Goal: Task Accomplishment & Management: Use online tool/utility

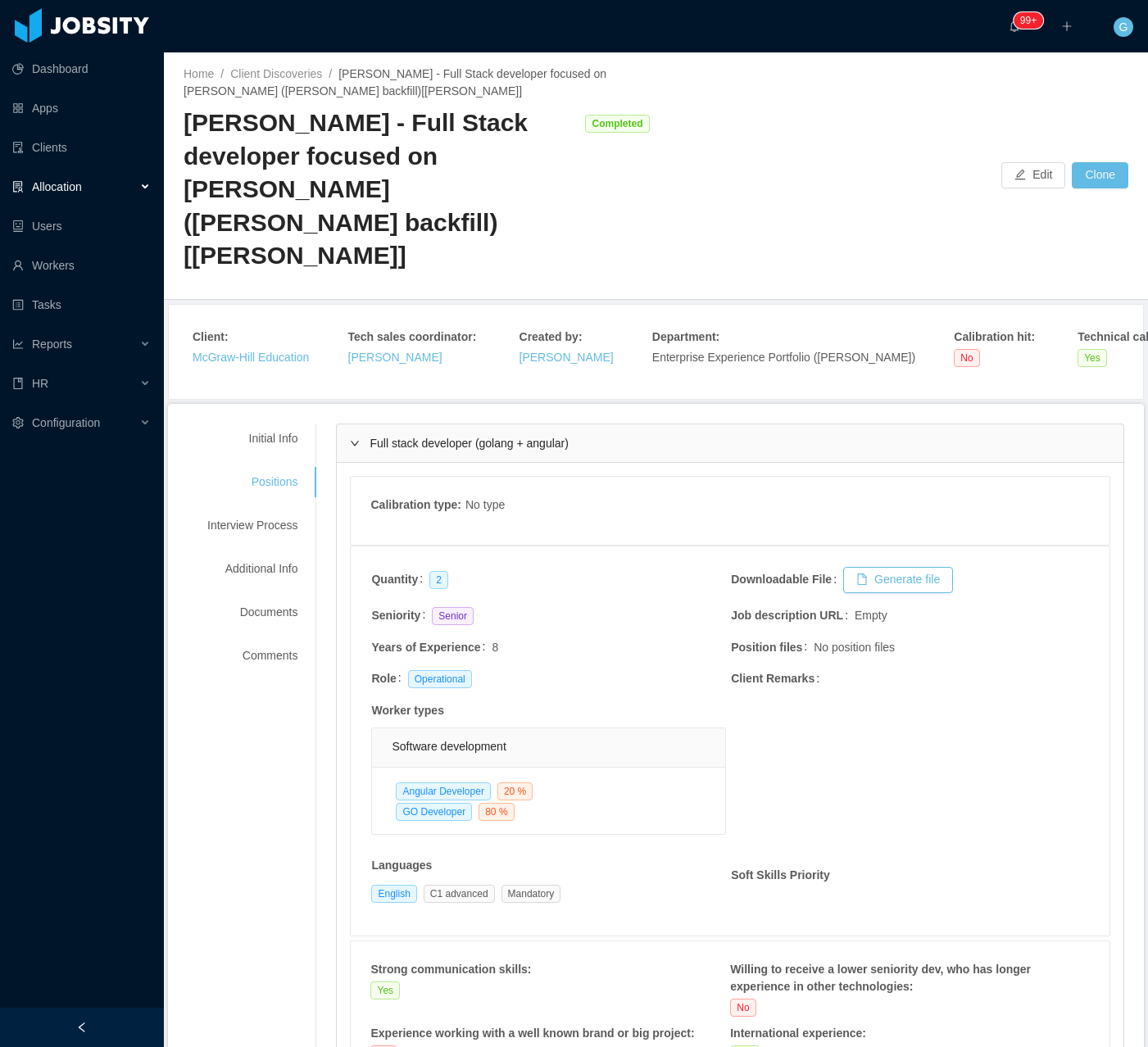
scroll to position [1547, 0]
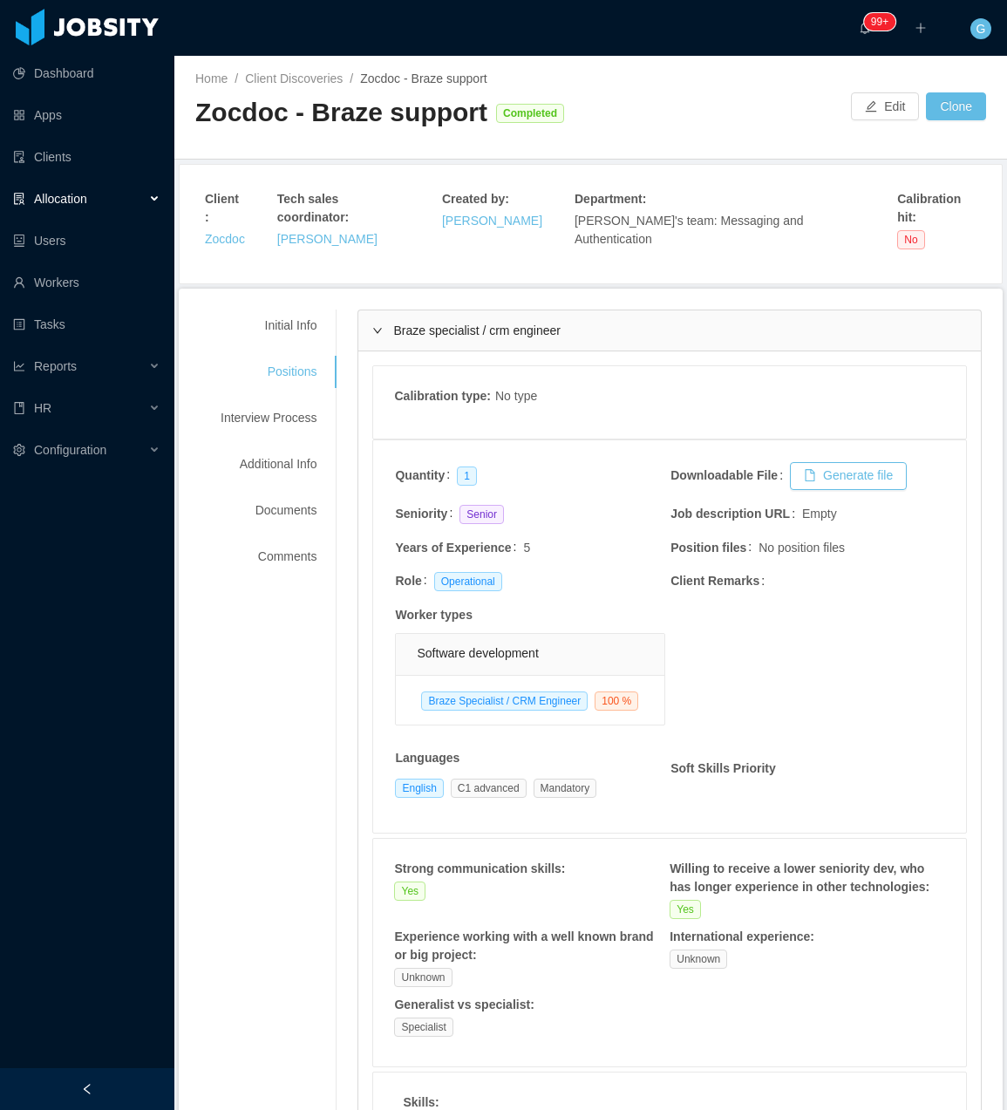
scroll to position [1601, 0]
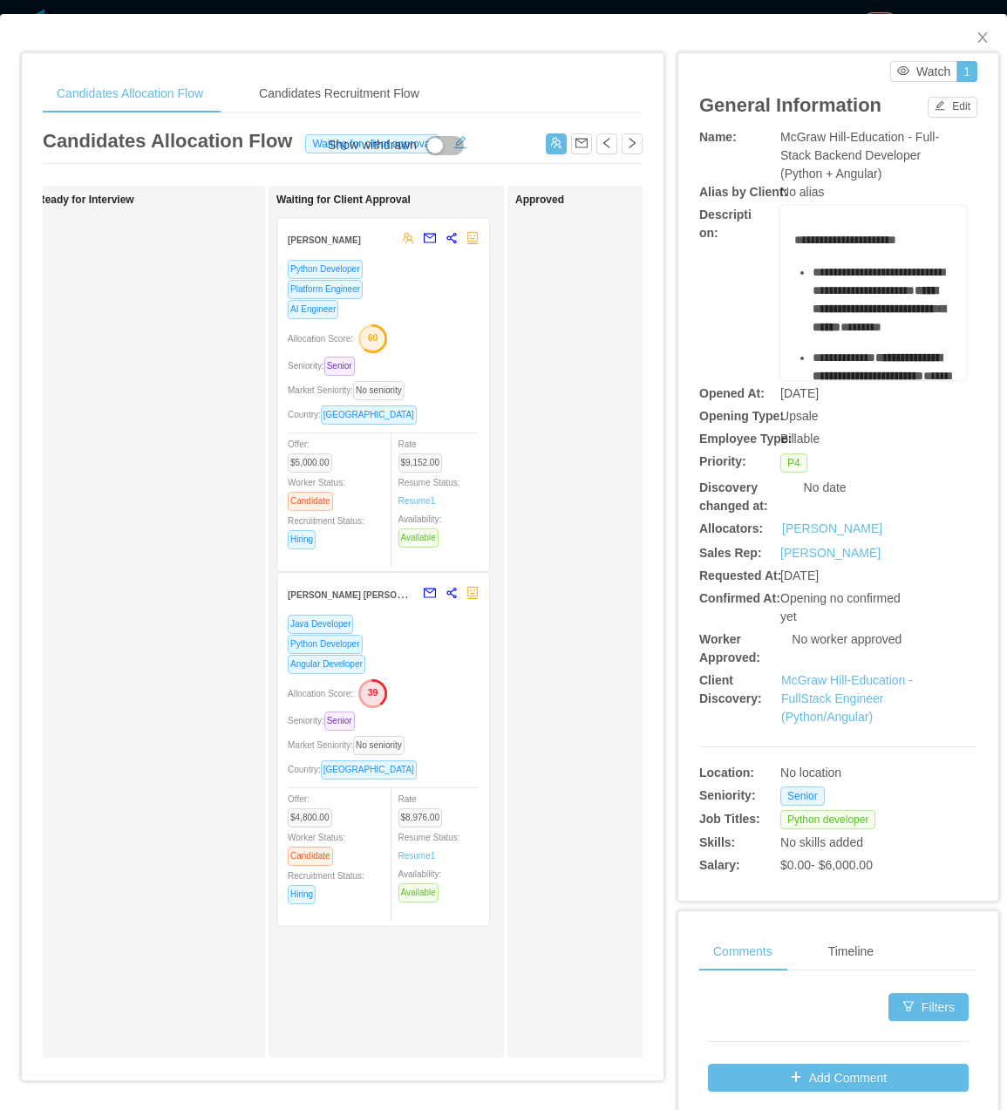
scroll to position [0, 548]
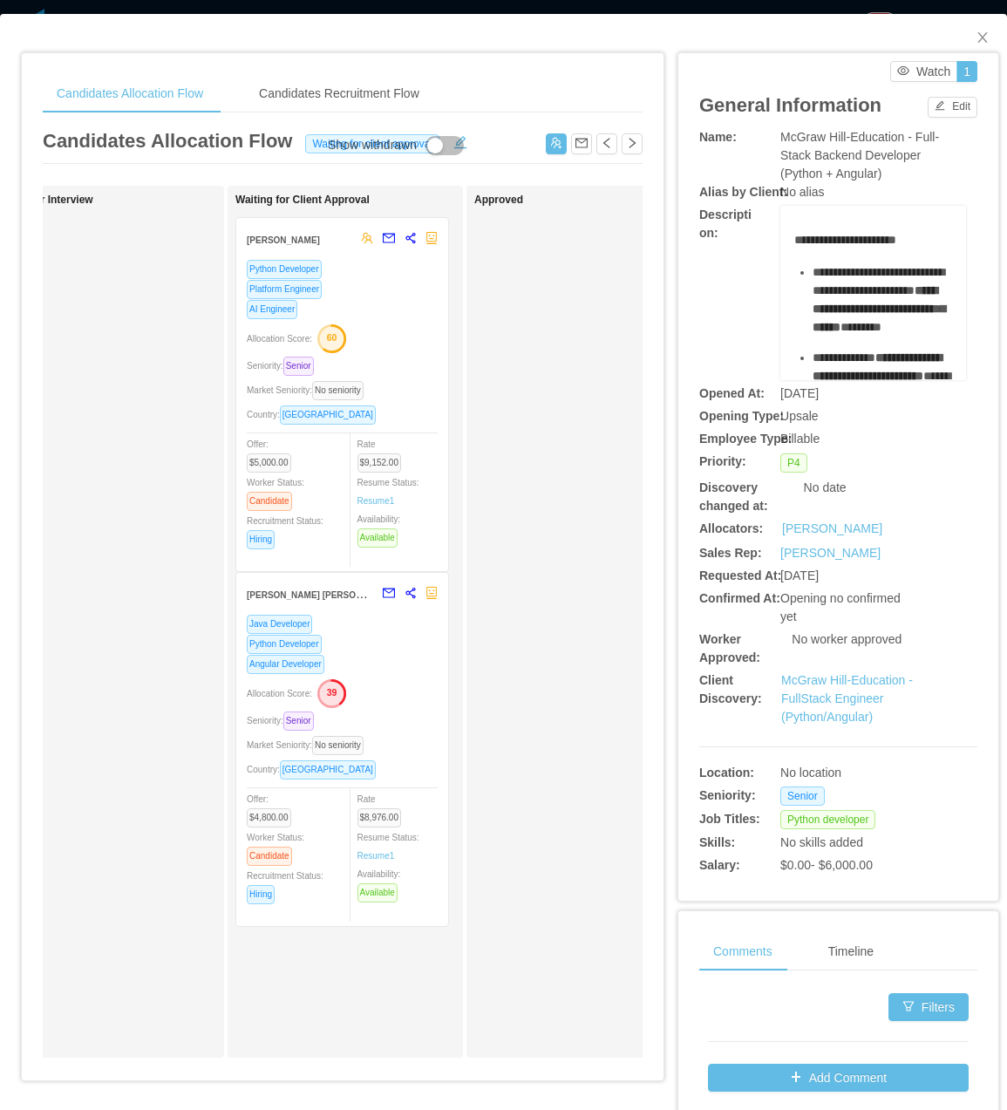
click at [400, 709] on div "Java Developer Python Developer Angular Developer Allocation Score: 39 Seniorit…" at bounding box center [342, 765] width 191 height 302
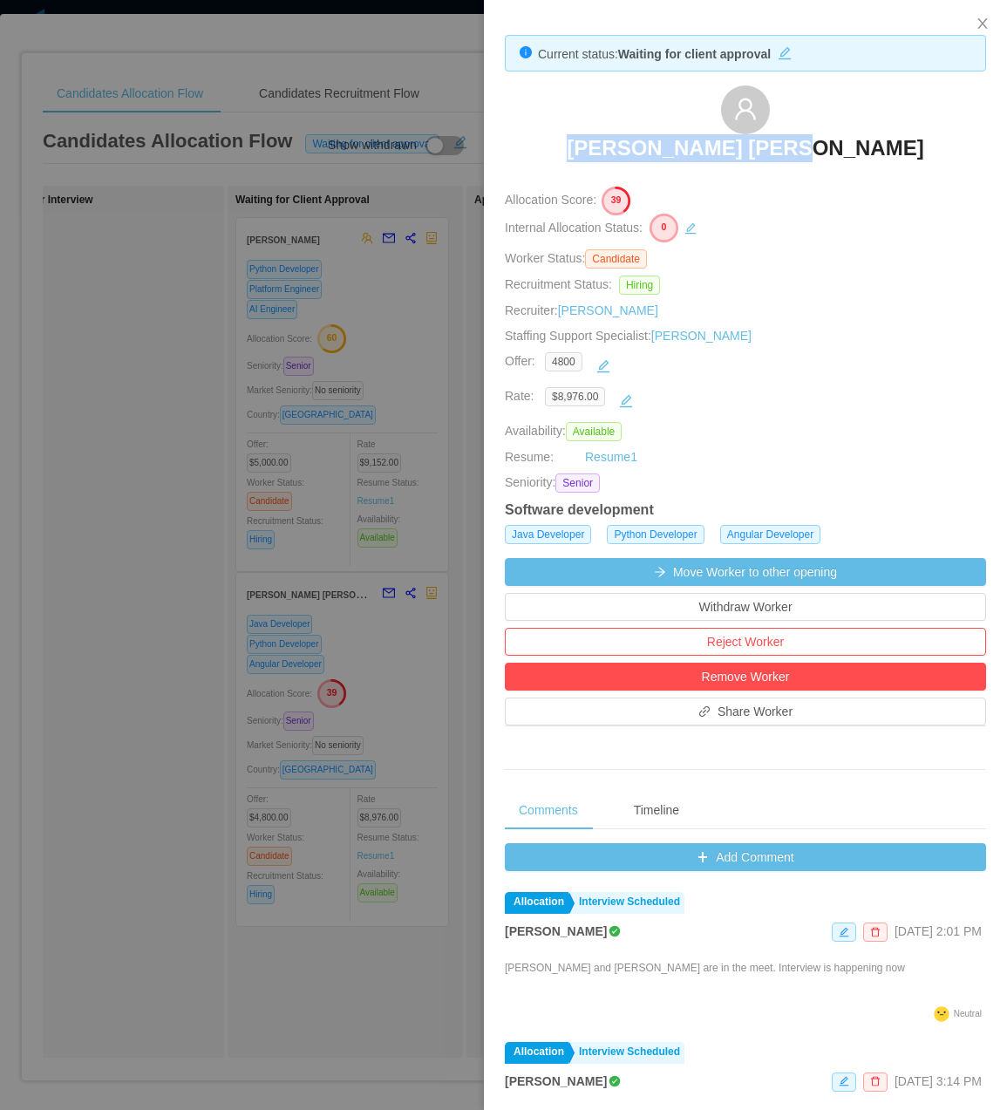
drag, startPoint x: 603, startPoint y: 140, endPoint x: 839, endPoint y: 164, distance: 237.6
click at [839, 164] on div "[PERSON_NAME] [PERSON_NAME]" at bounding box center [745, 128] width 481 height 87
copy h3 "[PERSON_NAME] [PERSON_NAME]"
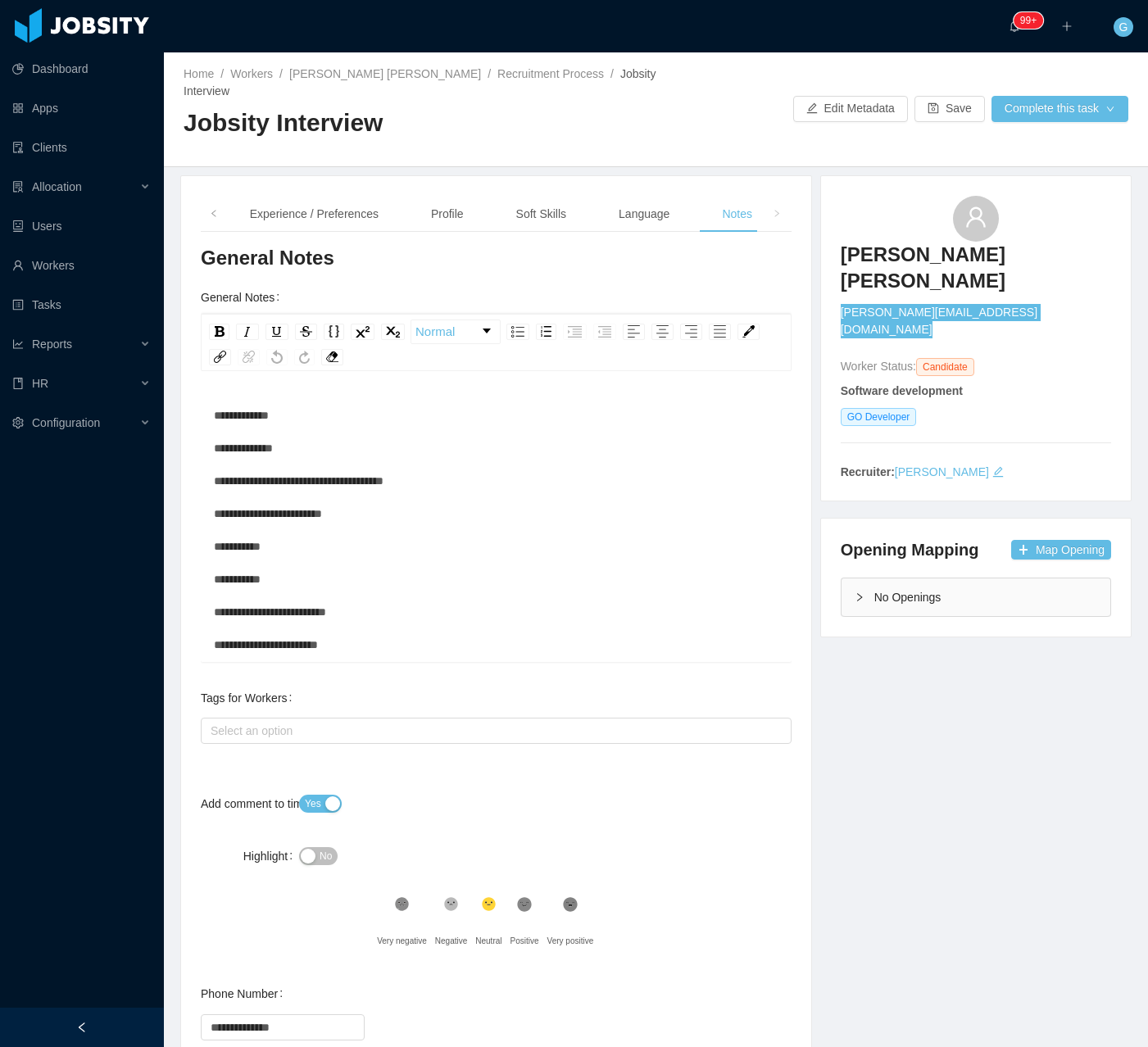
scroll to position [261, 0]
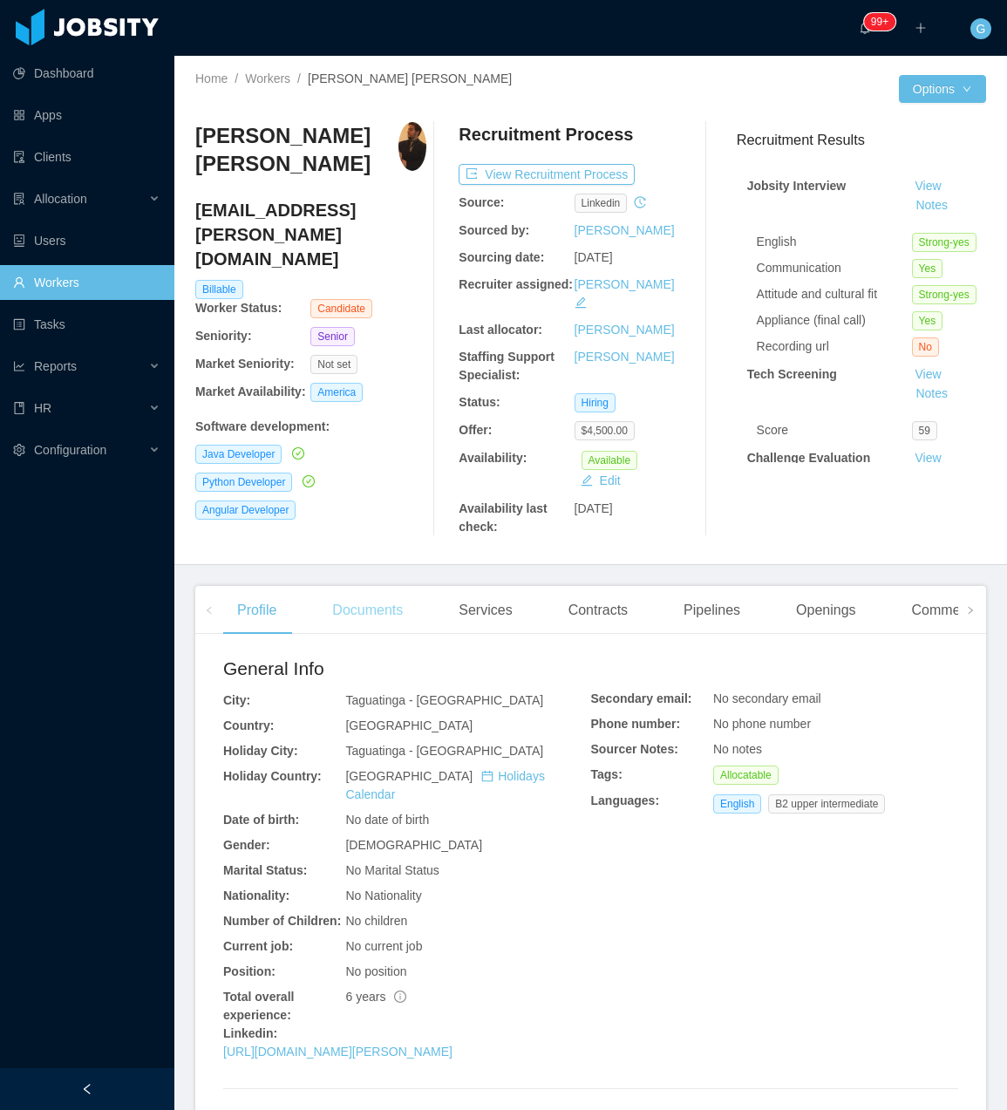
click at [369, 600] on div "Documents" at bounding box center [367, 610] width 99 height 49
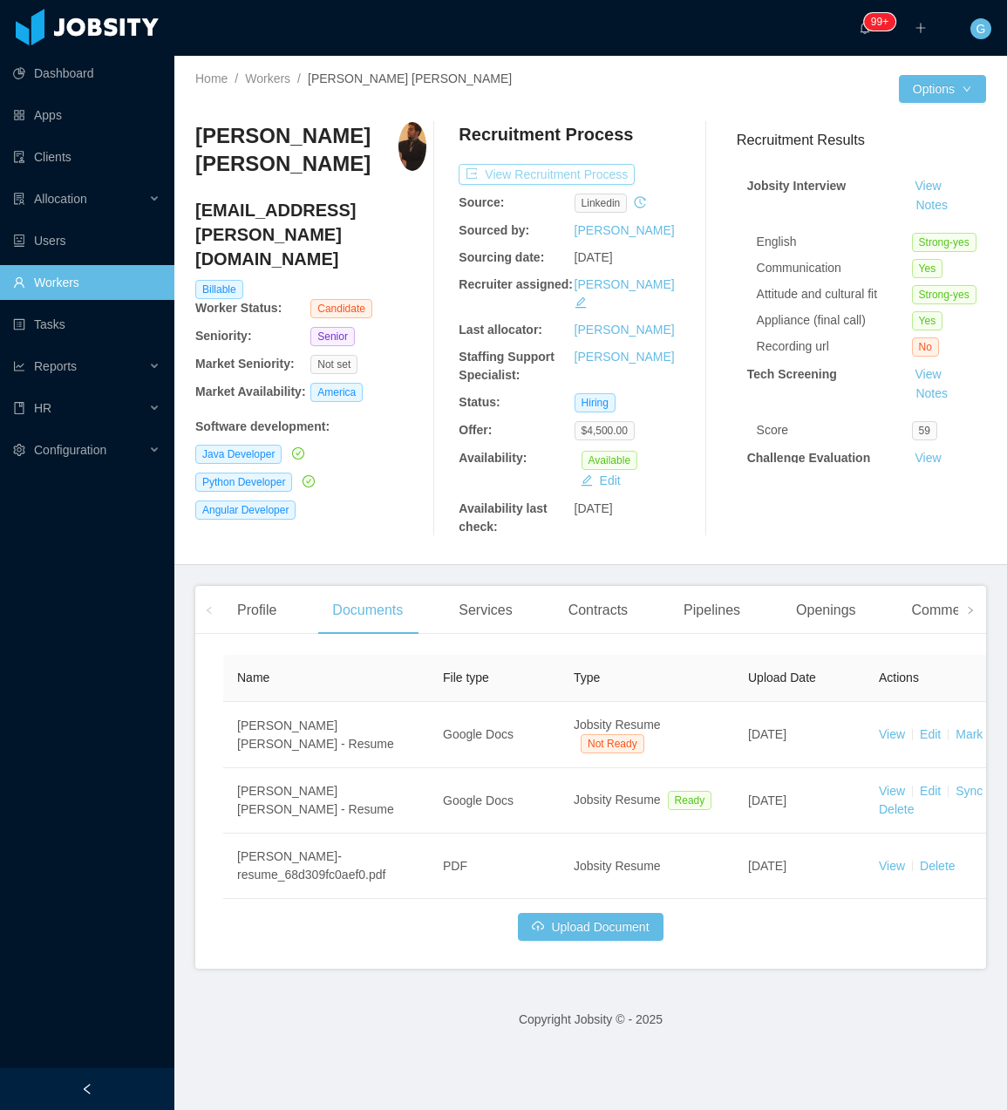
click at [547, 173] on button "View Recruitment Process" at bounding box center [547, 174] width 176 height 21
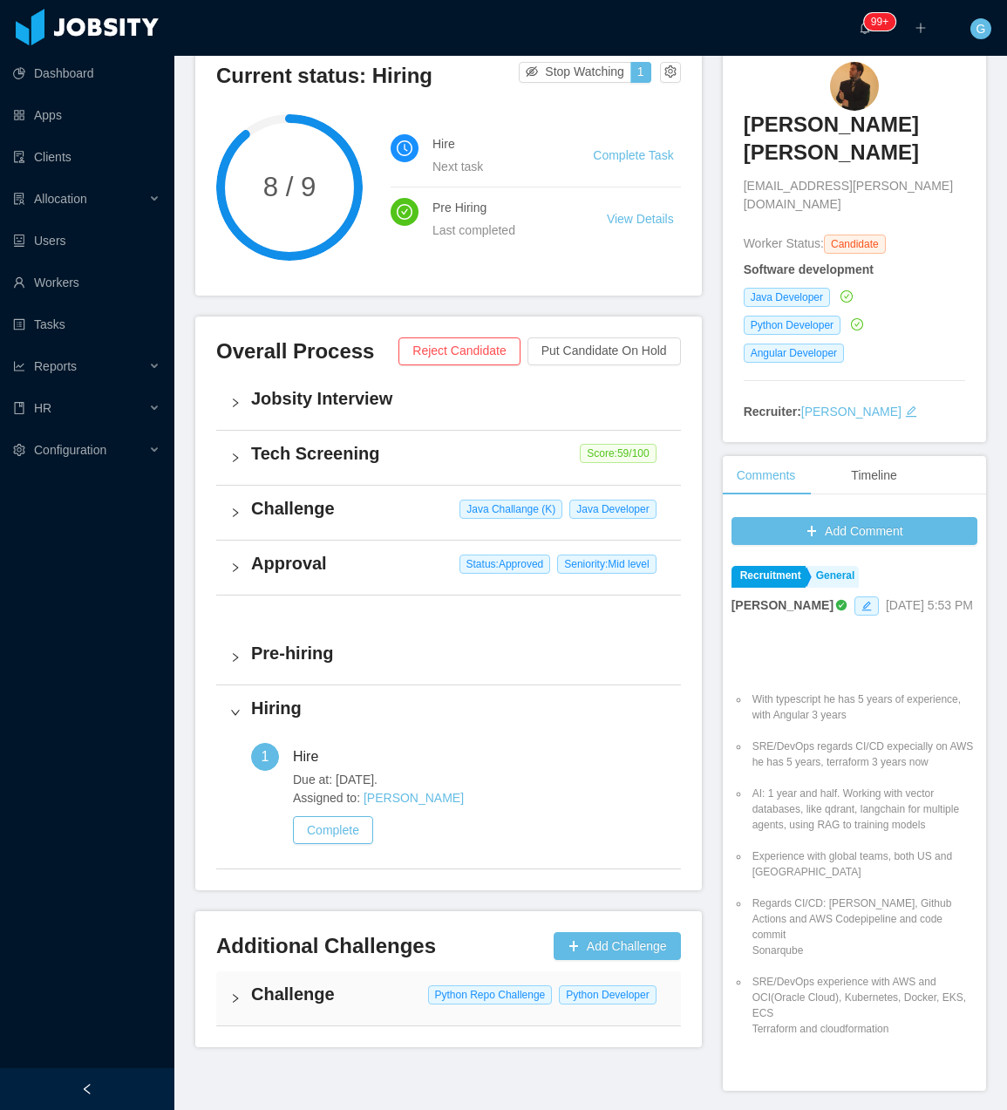
click at [372, 991] on div "Challenge Python Repo Challenge Python Developer" at bounding box center [448, 999] width 465 height 54
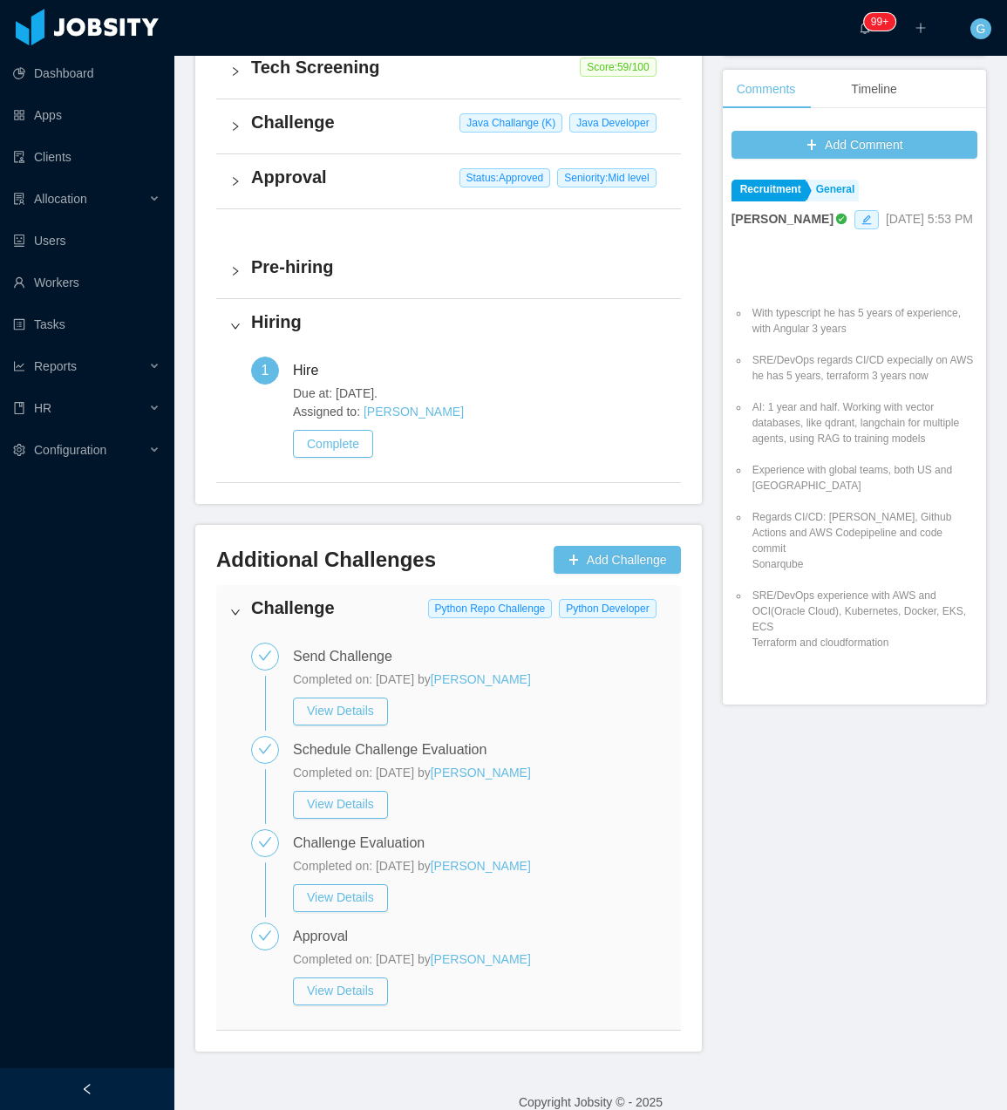
scroll to position [549, 0]
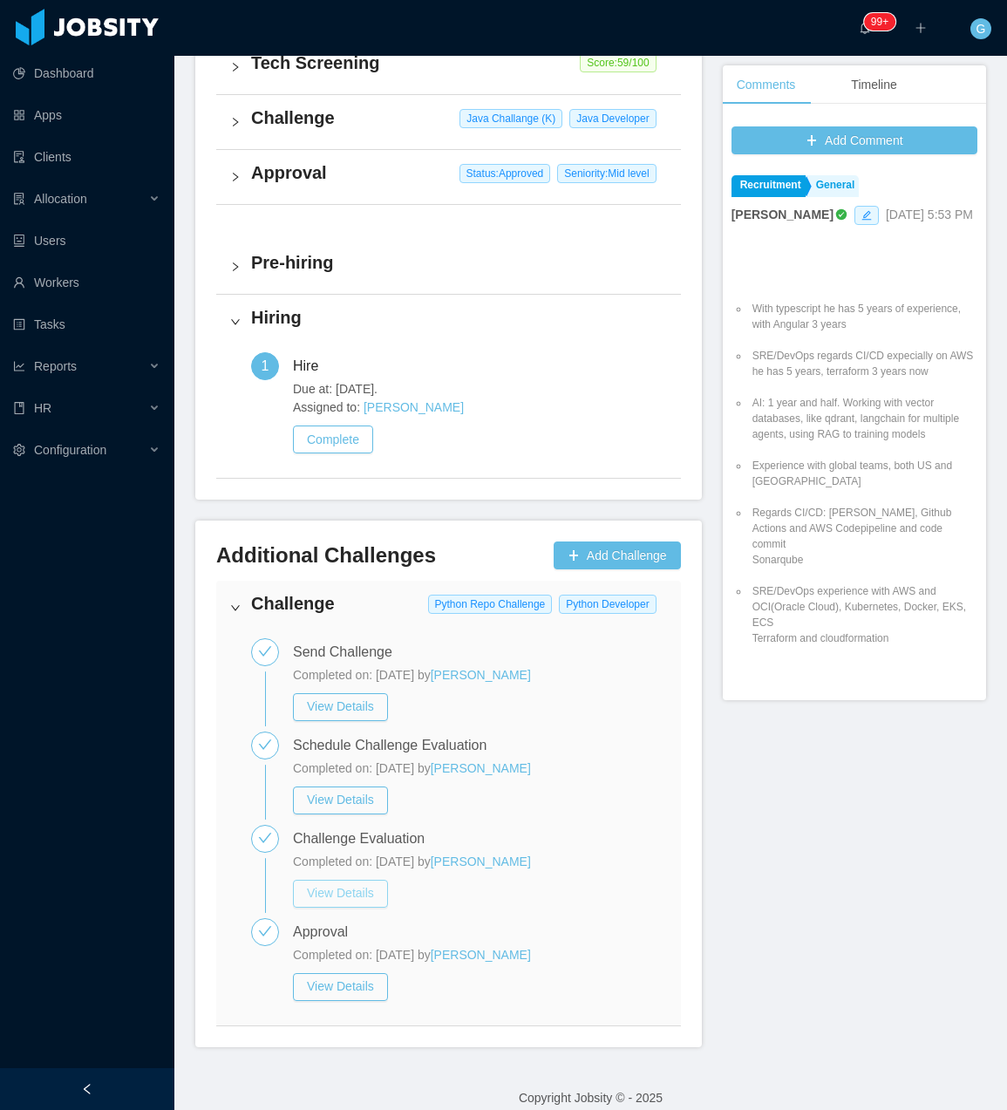
click at [324, 884] on button "View Details" at bounding box center [340, 894] width 95 height 28
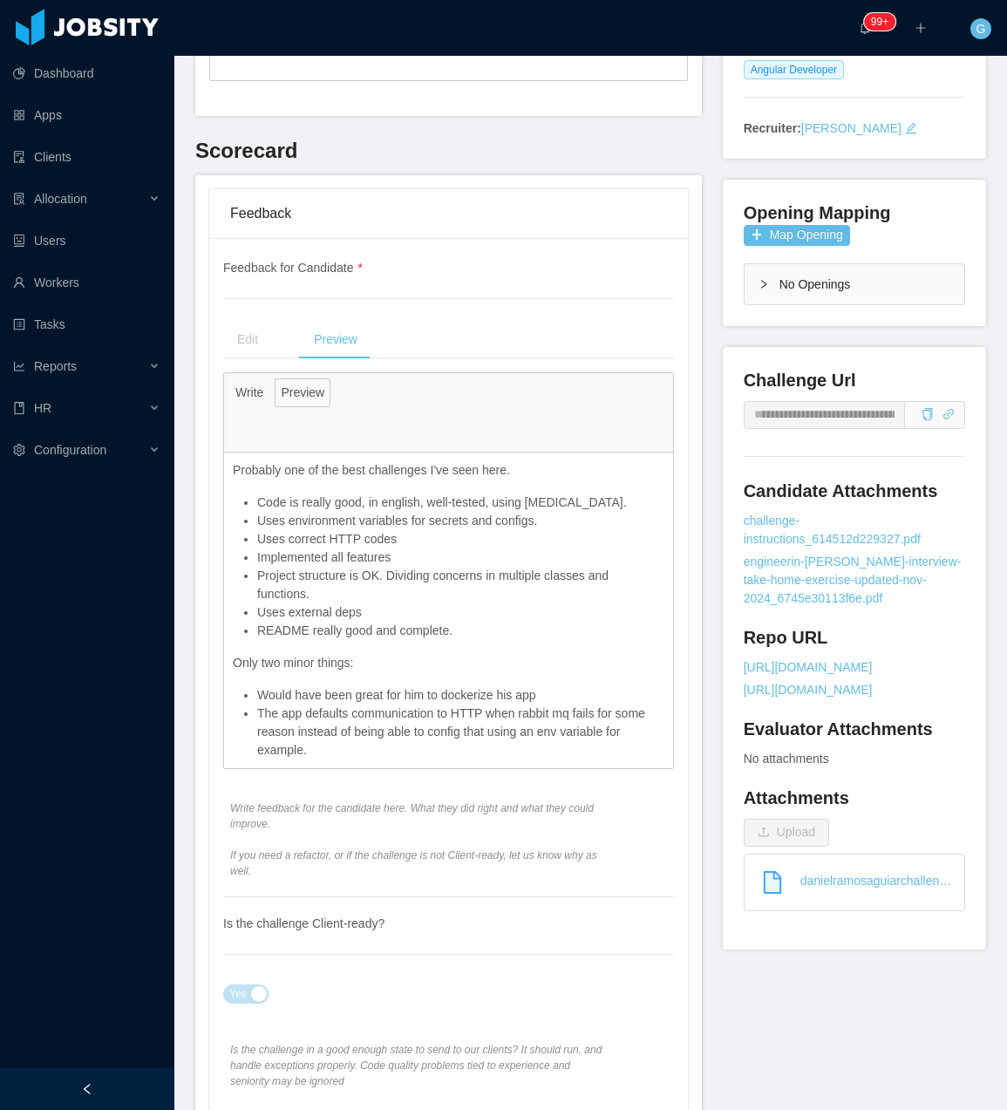
scroll to position [523, 0]
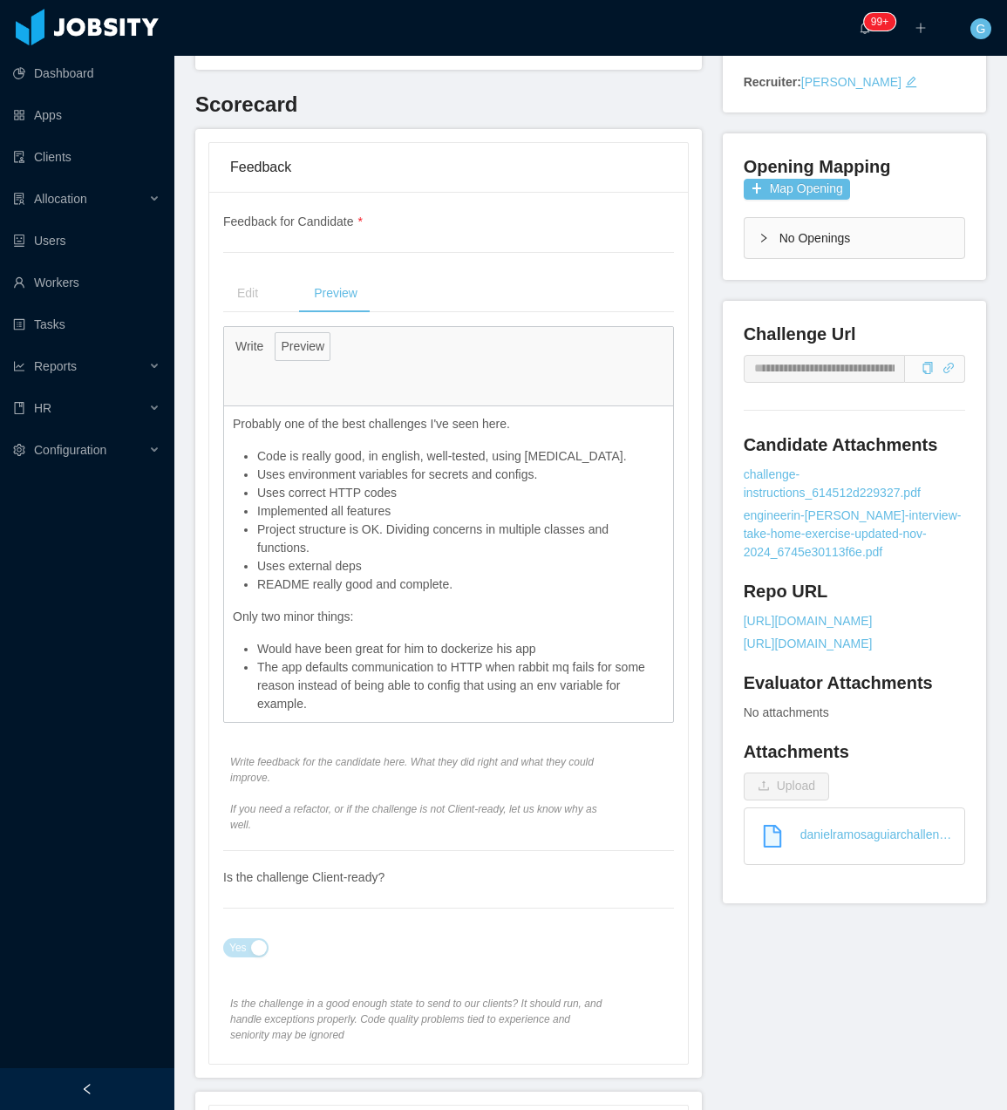
drag, startPoint x: 574, startPoint y: 952, endPoint x: 584, endPoint y: 879, distance: 74.0
click at [574, 952] on div "Yes" at bounding box center [448, 947] width 451 height 35
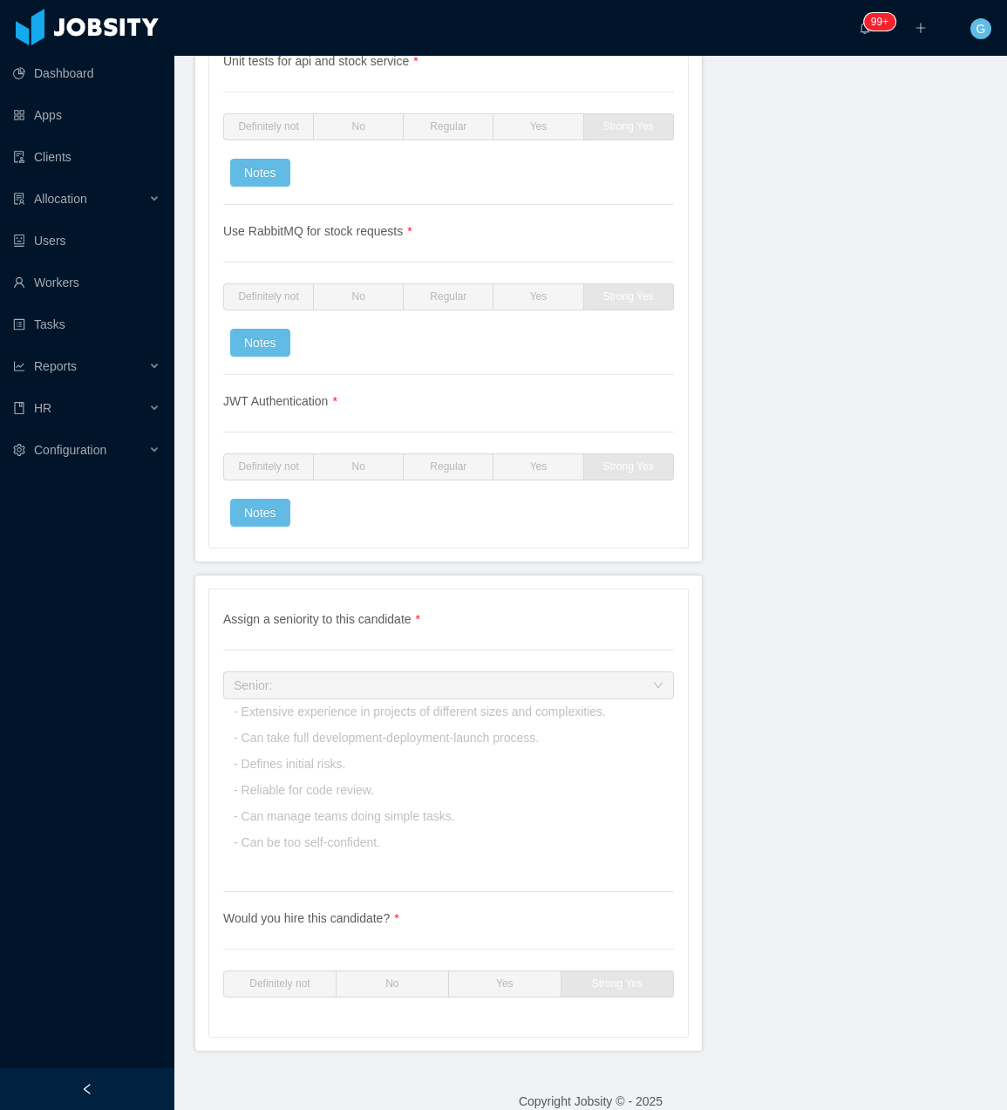
scroll to position [4143, 0]
